Goal: Task Accomplishment & Management: Manage account settings

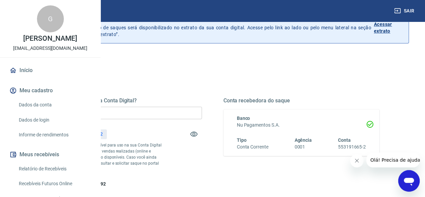
scroll to position [50, 0]
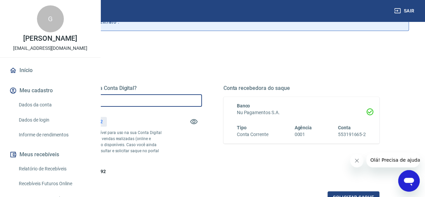
drag, startPoint x: 177, startPoint y: 101, endPoint x: 76, endPoint y: 107, distance: 101.1
click at [76, 107] on div "Sair G [PERSON_NAME] [EMAIL_ADDRESS][DOMAIN_NAME] Início Meu cadastro Dados da …" at bounding box center [212, 48] width 425 height 197
type input "R$ 763,92"
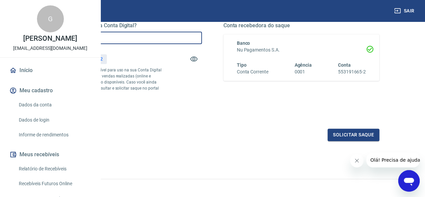
scroll to position [147, 0]
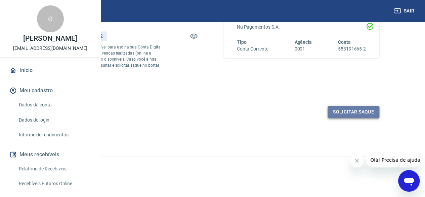
click at [358, 108] on button "Solicitar saque" at bounding box center [354, 112] width 52 height 12
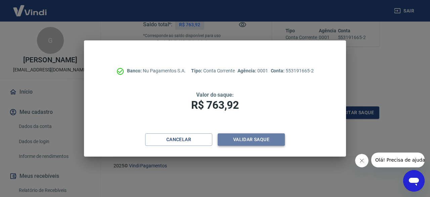
click at [241, 138] on button "Validar saque" at bounding box center [251, 139] width 67 height 12
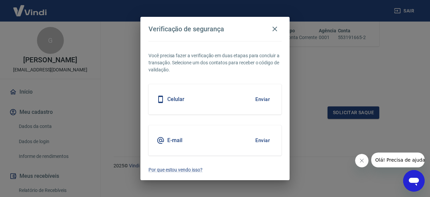
click at [217, 104] on div "Celular Enviar" at bounding box center [215, 99] width 133 height 30
click at [257, 101] on button "Enviar" at bounding box center [263, 99] width 22 height 14
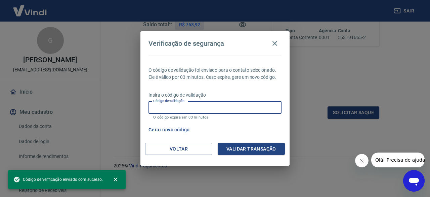
click at [205, 107] on input "Código de validação" at bounding box center [215, 107] width 133 height 12
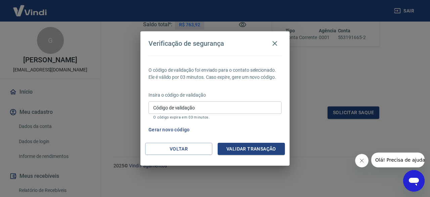
click at [270, 130] on div "Gerar novo código" at bounding box center [214, 129] width 136 height 12
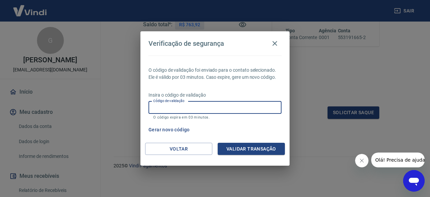
drag, startPoint x: 197, startPoint y: 109, endPoint x: 132, endPoint y: 116, distance: 65.6
click at [132, 116] on div "Verificação de segurança O código de validação foi enviado para o contato selec…" at bounding box center [215, 98] width 430 height 197
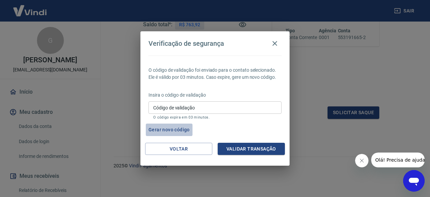
click at [167, 129] on button "Gerar novo código" at bounding box center [169, 129] width 47 height 12
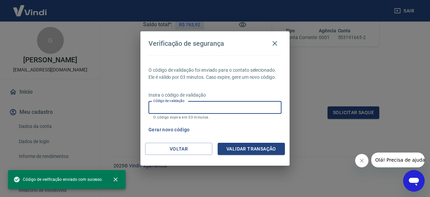
click at [191, 106] on input "Código de validação" at bounding box center [215, 107] width 133 height 12
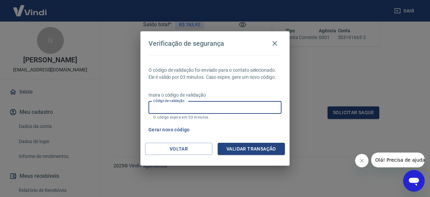
click at [191, 106] on input "Código de validação" at bounding box center [215, 107] width 133 height 12
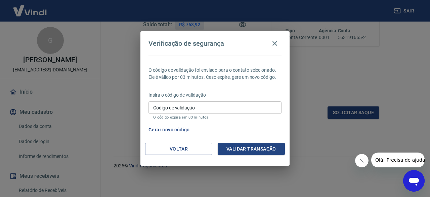
click at [335, 144] on div "Verificação de segurança O código de validação foi enviado para o contato selec…" at bounding box center [215, 98] width 430 height 197
click at [203, 110] on input "Código de validação" at bounding box center [215, 107] width 133 height 12
click at [319, 136] on div "Verificação de segurança O código de validação foi enviado para o contato selec…" at bounding box center [215, 98] width 430 height 197
click at [277, 42] on icon "button" at bounding box center [275, 43] width 8 height 8
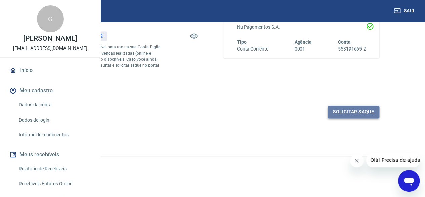
click at [364, 110] on button "Solicitar saque" at bounding box center [354, 112] width 52 height 12
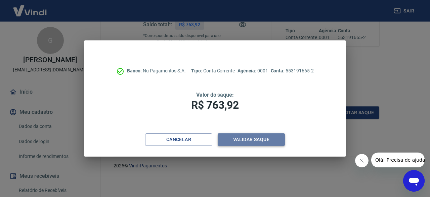
click at [272, 139] on button "Validar saque" at bounding box center [251, 139] width 67 height 12
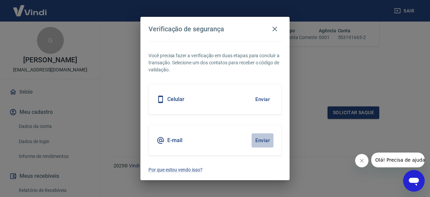
click at [261, 138] on button "Enviar" at bounding box center [263, 140] width 22 height 14
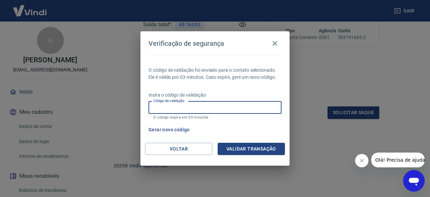
click at [233, 106] on input "Código de validação" at bounding box center [215, 107] width 133 height 12
type input "374271"
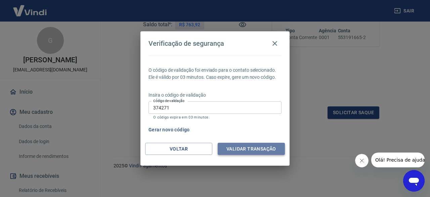
click at [248, 152] on button "Validar transação" at bounding box center [251, 149] width 67 height 12
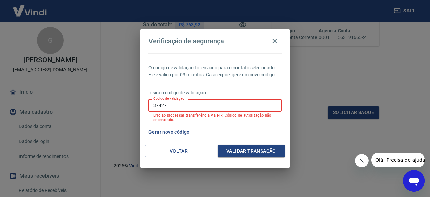
drag, startPoint x: 182, startPoint y: 102, endPoint x: 111, endPoint y: 114, distance: 71.7
click at [111, 114] on div "Verificação de segurança O código de validação foi enviado para o contato selec…" at bounding box center [215, 98] width 430 height 197
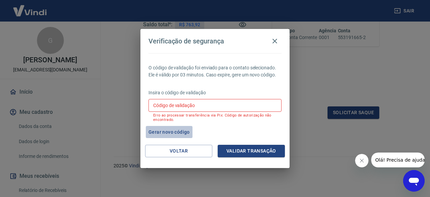
click at [173, 135] on button "Gerar novo código" at bounding box center [169, 132] width 47 height 12
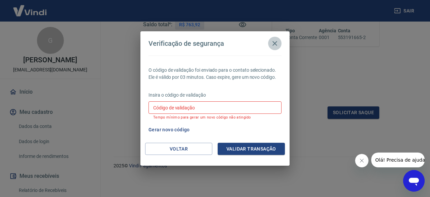
click at [276, 45] on icon "button" at bounding box center [275, 43] width 5 height 5
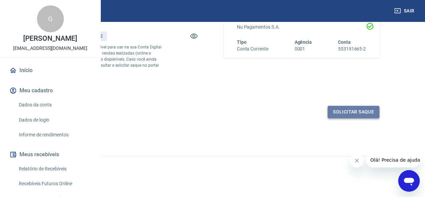
click at [340, 108] on button "Solicitar saque" at bounding box center [354, 112] width 52 height 12
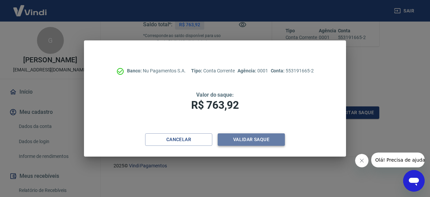
click at [267, 139] on button "Validar saque" at bounding box center [251, 139] width 67 height 12
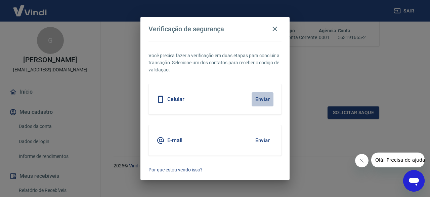
click at [260, 98] on button "Enviar" at bounding box center [263, 99] width 22 height 14
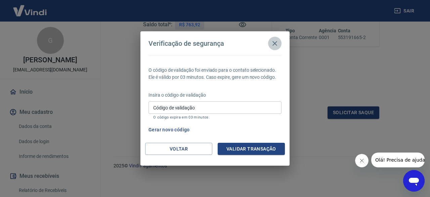
click at [274, 43] on icon "button" at bounding box center [275, 43] width 5 height 5
